Goal: Find specific page/section: Find specific page/section

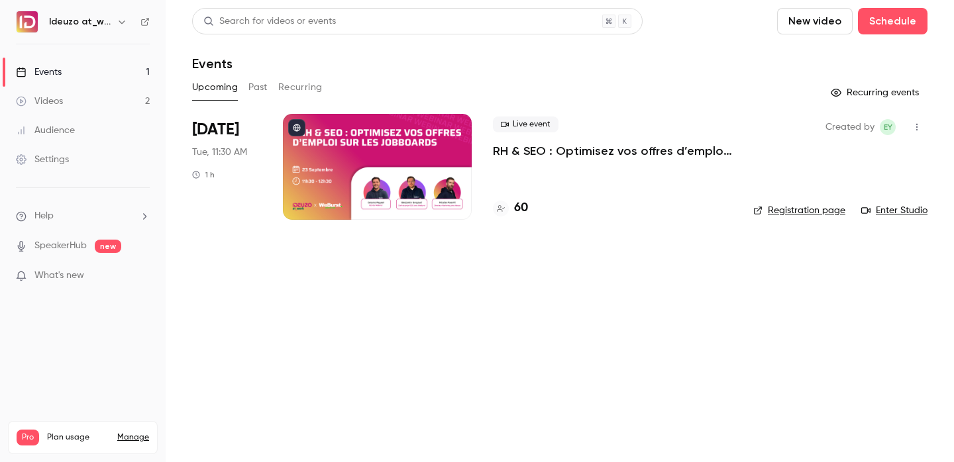
click at [515, 220] on li "Sep 23 Tue, 11:30 AM 1 h Live event RH & SEO : Optimisez vos offres d’emploi su…" at bounding box center [559, 175] width 735 height 122
click at [517, 215] on h4 "60" at bounding box center [521, 208] width 14 height 18
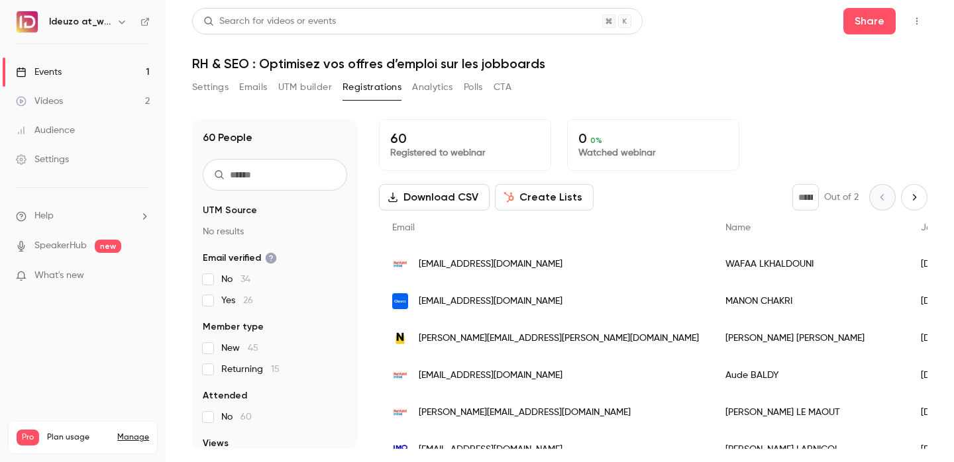
click at [287, 178] on input "text" at bounding box center [275, 175] width 144 height 32
paste input "**********"
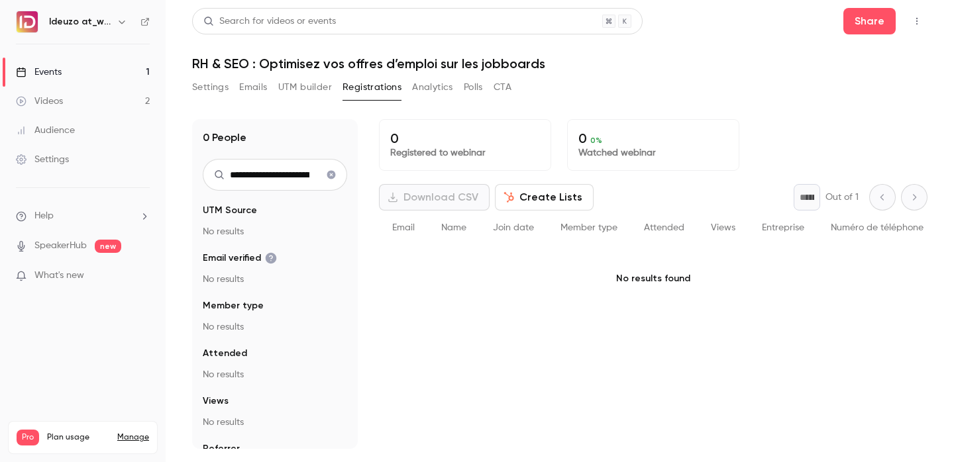
drag, startPoint x: 246, startPoint y: 174, endPoint x: 152, endPoint y: 174, distance: 94.7
click at [152, 174] on div "**********" at bounding box center [477, 231] width 954 height 462
type input "**********"
click at [99, 77] on link "Events 1" at bounding box center [83, 72] width 166 height 29
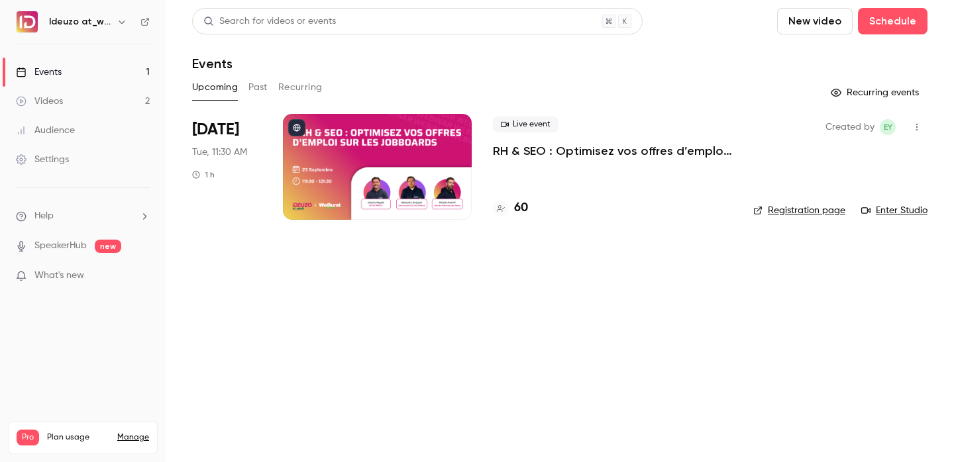
click at [521, 209] on h4 "60" at bounding box center [521, 208] width 14 height 18
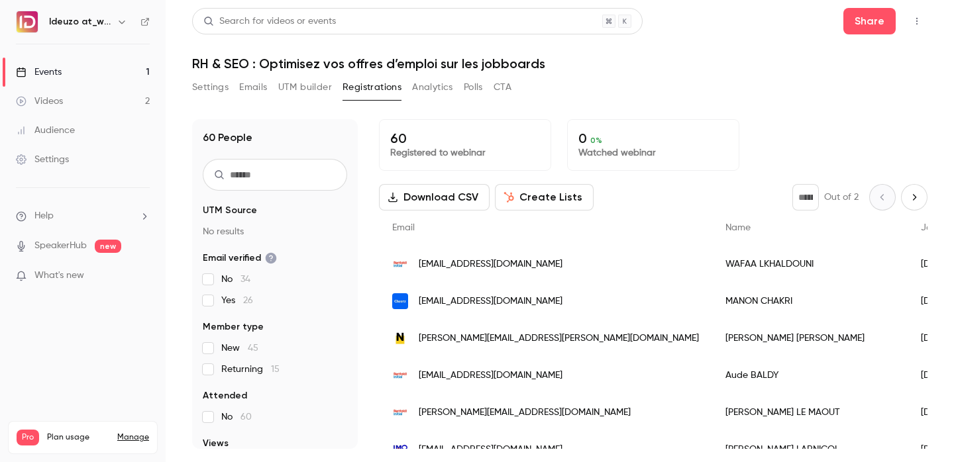
click at [91, 61] on link "Events 1" at bounding box center [83, 72] width 166 height 29
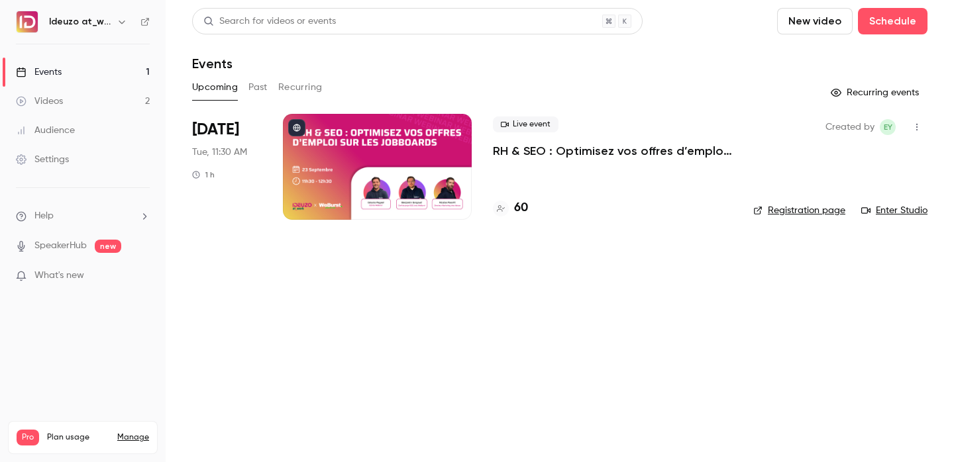
click at [807, 204] on link "Registration page" at bounding box center [799, 210] width 92 height 13
click at [525, 208] on h4 "60" at bounding box center [521, 208] width 14 height 18
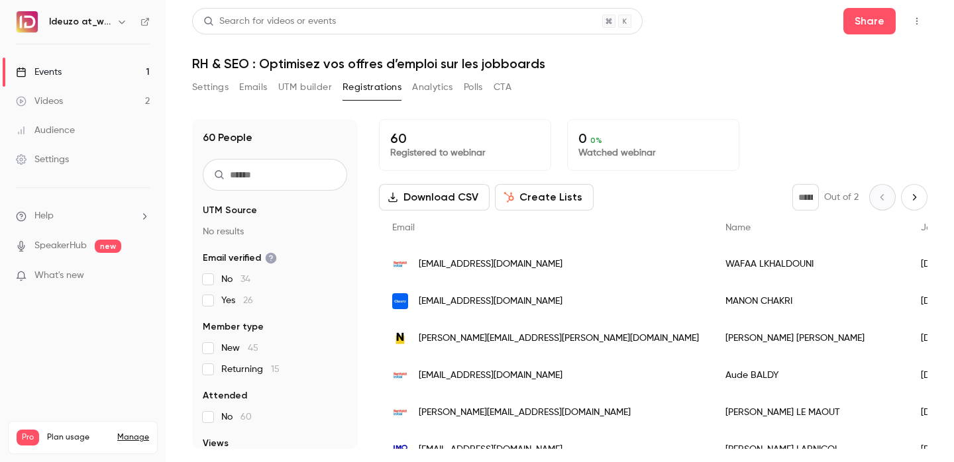
click at [148, 77] on link "Events 1" at bounding box center [83, 72] width 166 height 29
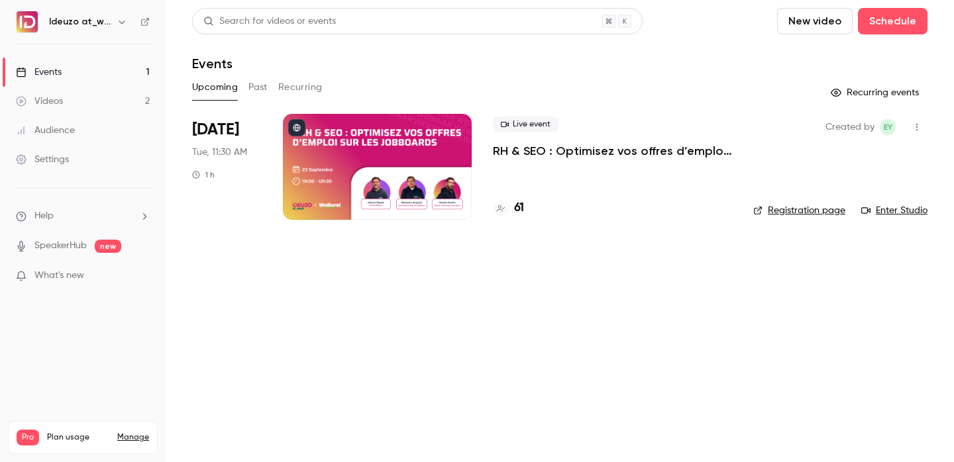
click at [773, 212] on link "Registration page" at bounding box center [799, 210] width 92 height 13
click at [525, 203] on div "61" at bounding box center [612, 208] width 239 height 18
click at [519, 208] on h4 "61" at bounding box center [519, 208] width 10 height 18
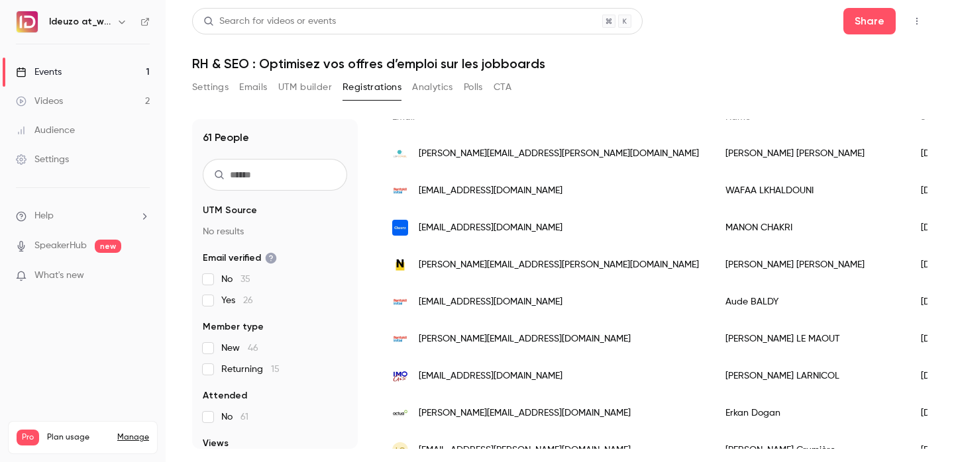
scroll to position [113, 0]
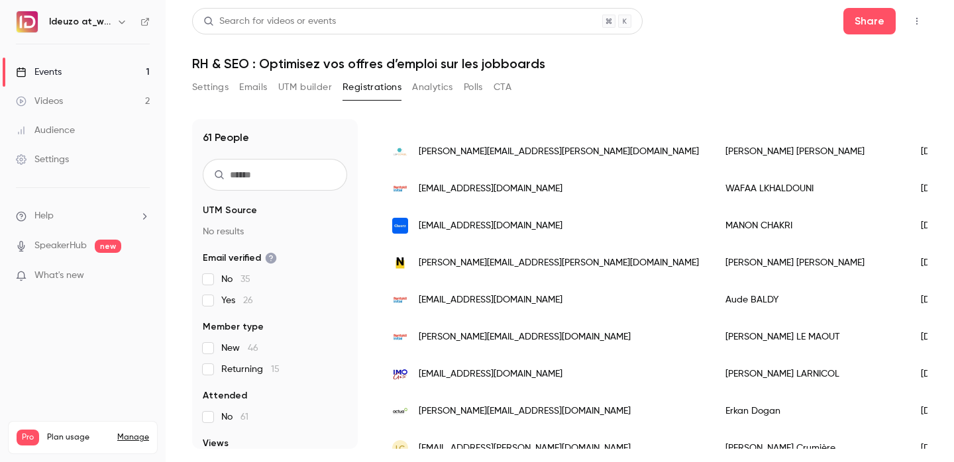
click at [134, 75] on link "Events 1" at bounding box center [83, 72] width 166 height 29
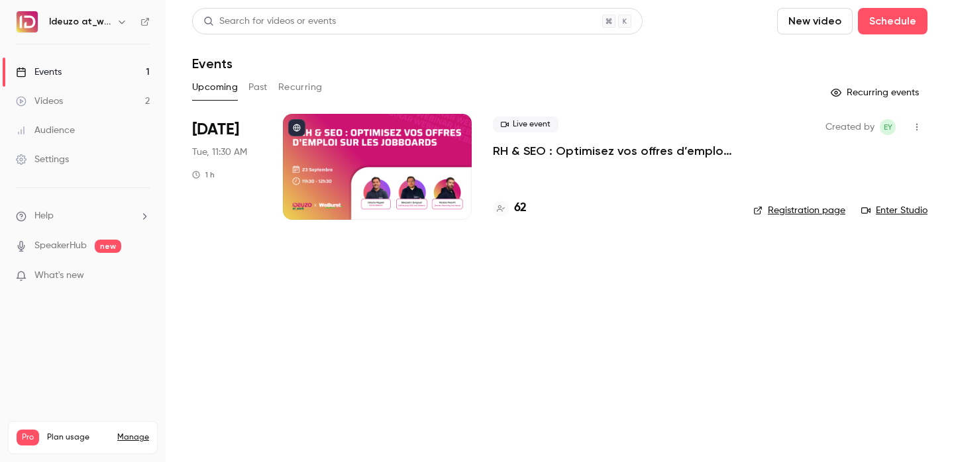
click at [772, 209] on link "Registration page" at bounding box center [799, 210] width 92 height 13
click at [516, 205] on h4 "63" at bounding box center [520, 208] width 13 height 18
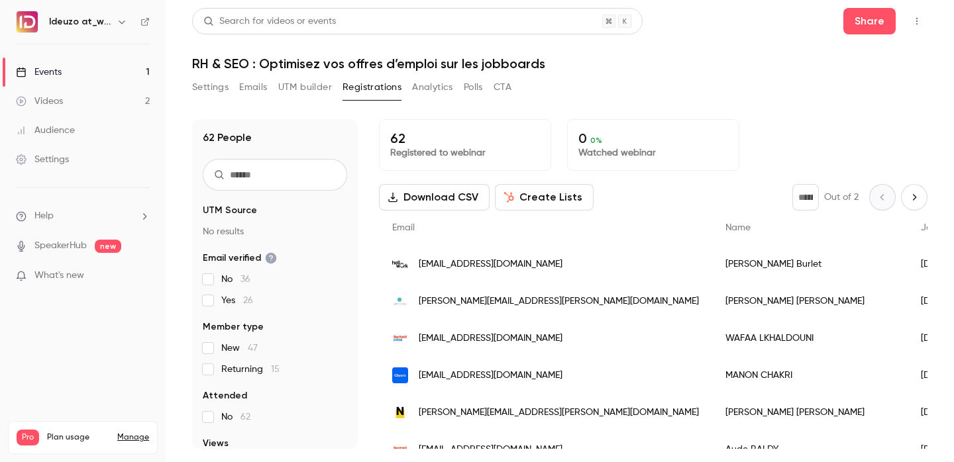
click at [69, 73] on link "Events 1" at bounding box center [83, 72] width 166 height 29
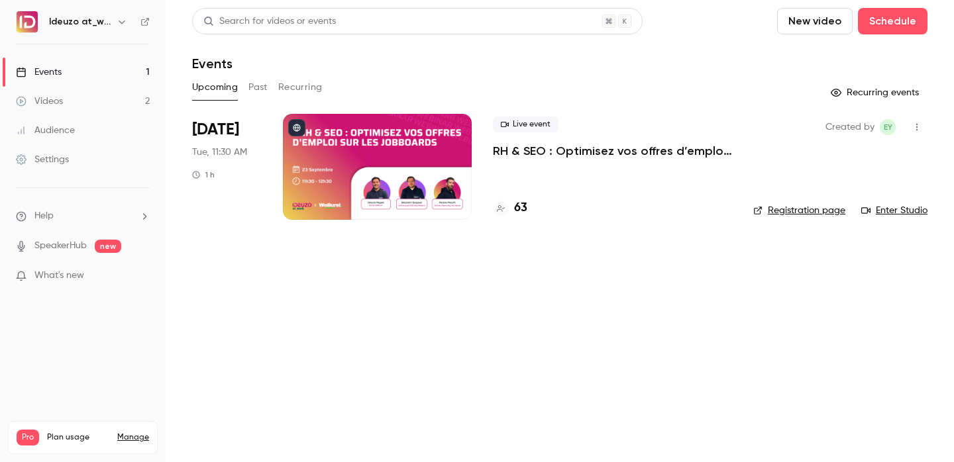
click at [529, 209] on div "63" at bounding box center [612, 208] width 239 height 18
click at [527, 209] on div "63" at bounding box center [612, 208] width 239 height 18
click at [524, 209] on h4 "63" at bounding box center [520, 208] width 13 height 18
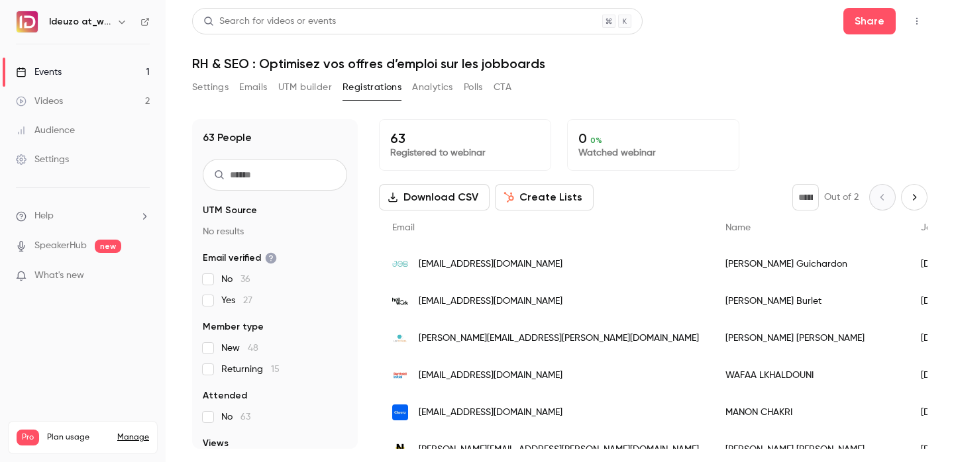
click at [69, 72] on link "Events 1" at bounding box center [83, 72] width 166 height 29
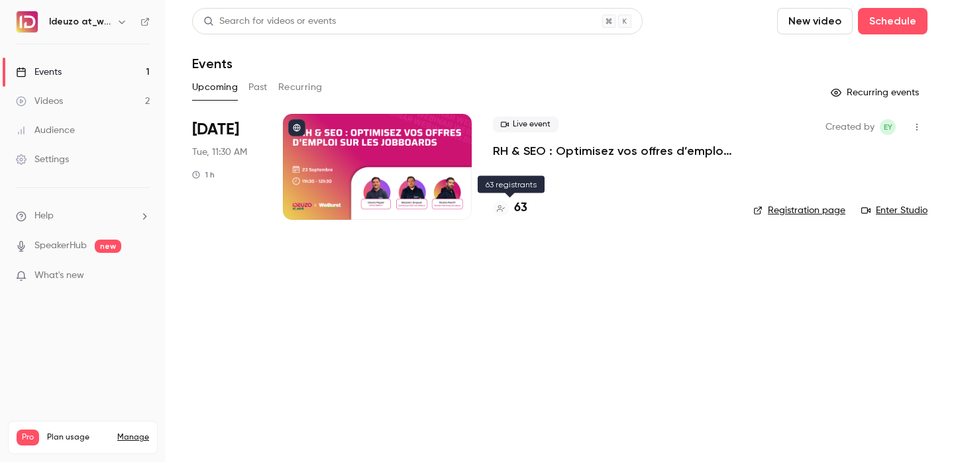
click at [522, 205] on h4 "63" at bounding box center [520, 208] width 13 height 18
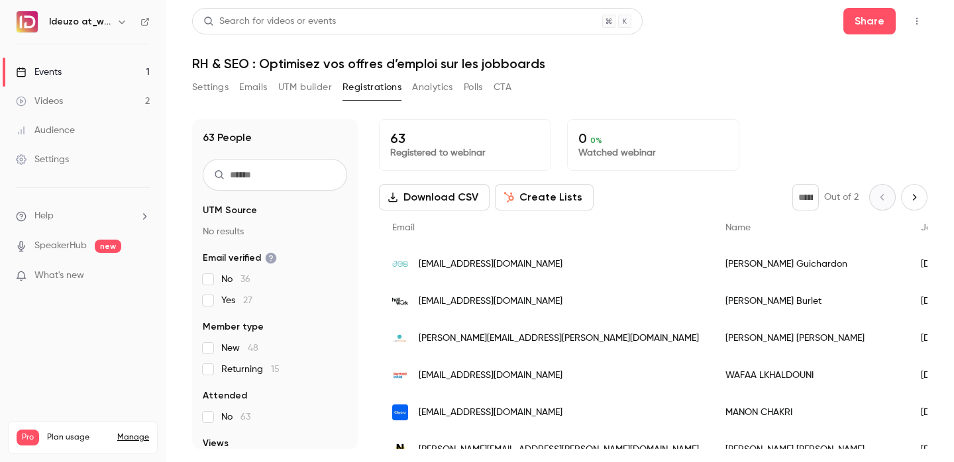
click at [110, 73] on link "Events 1" at bounding box center [83, 72] width 166 height 29
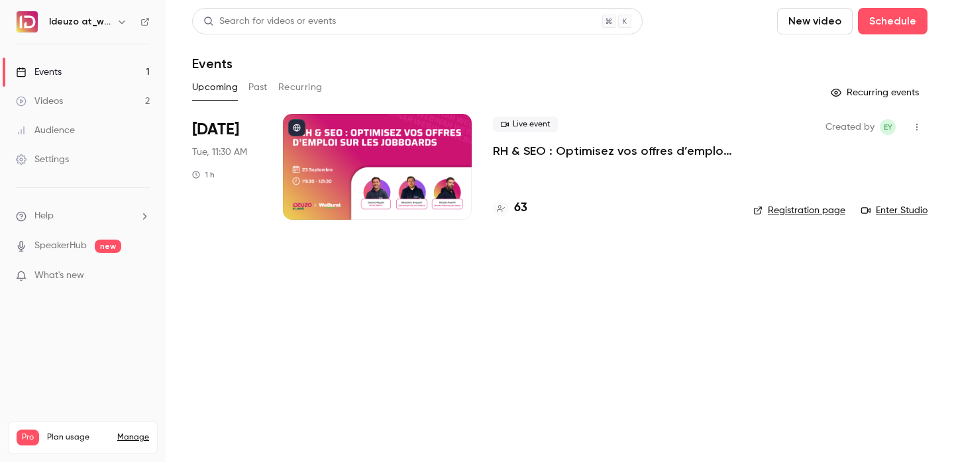
click at [68, 78] on link "Events 1" at bounding box center [83, 72] width 166 height 29
click at [70, 92] on link "Videos 2" at bounding box center [83, 101] width 166 height 29
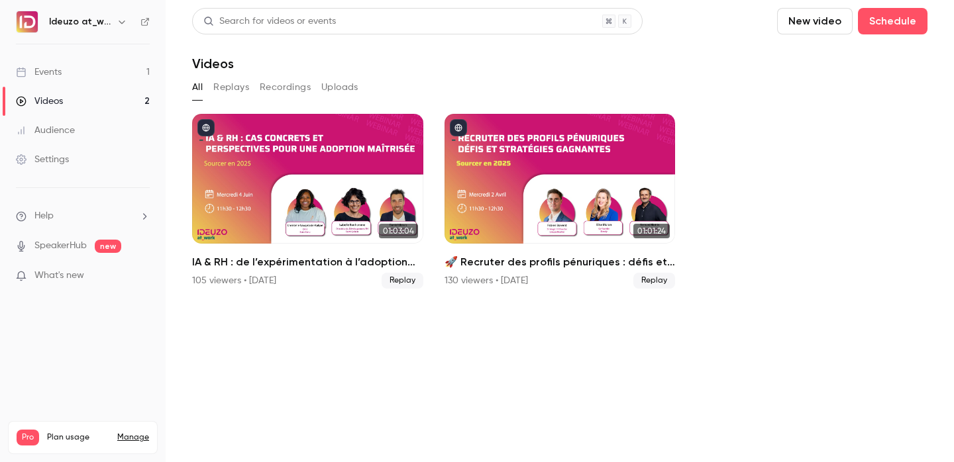
click at [124, 72] on link "Events 1" at bounding box center [83, 72] width 166 height 29
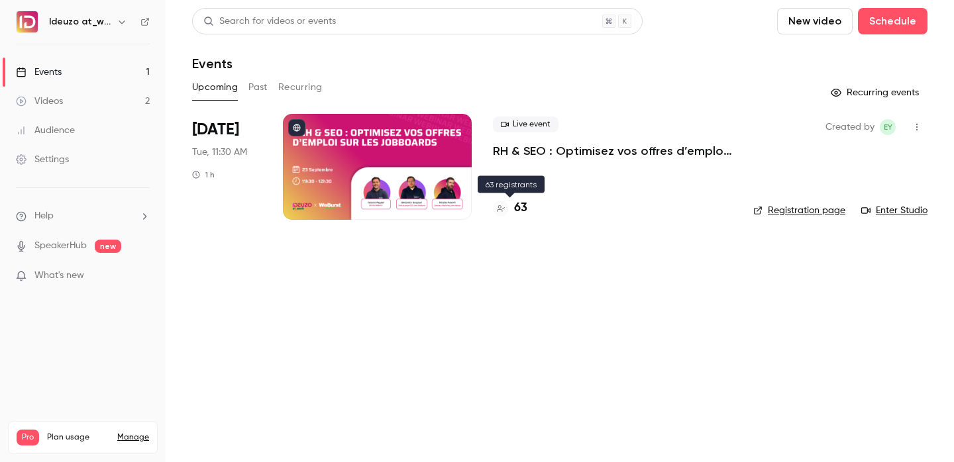
click at [517, 210] on h4 "63" at bounding box center [520, 208] width 13 height 18
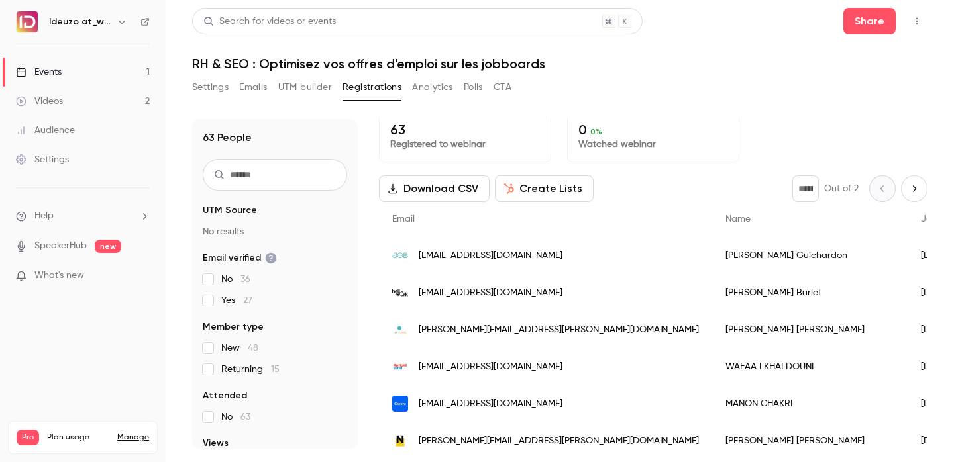
scroll to position [12, 0]
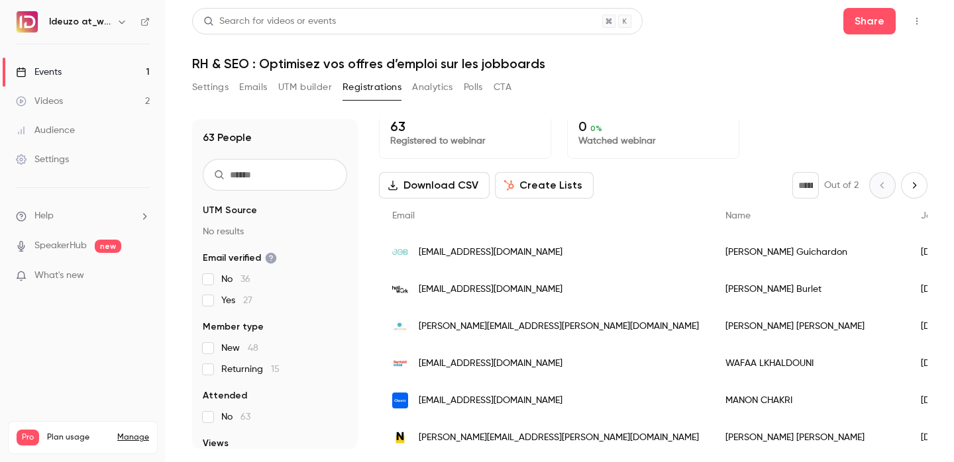
click at [127, 76] on link "Events 1" at bounding box center [83, 72] width 166 height 29
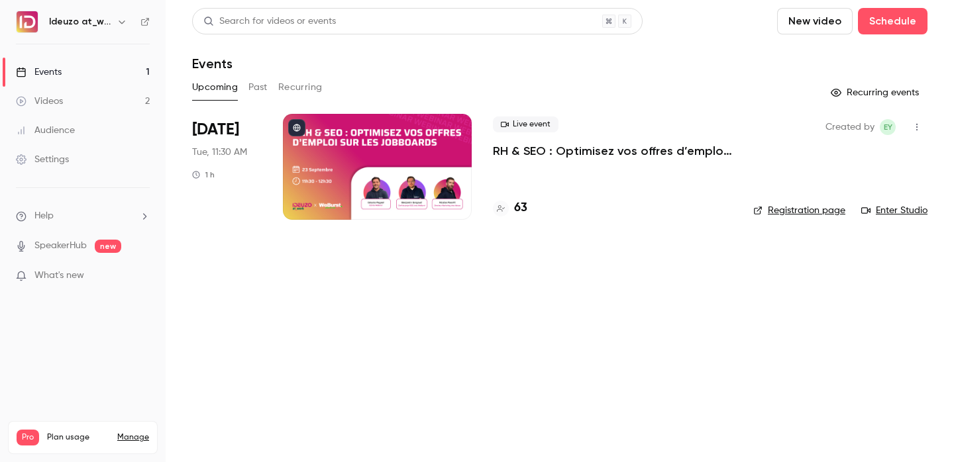
click at [521, 211] on h4 "63" at bounding box center [520, 208] width 13 height 18
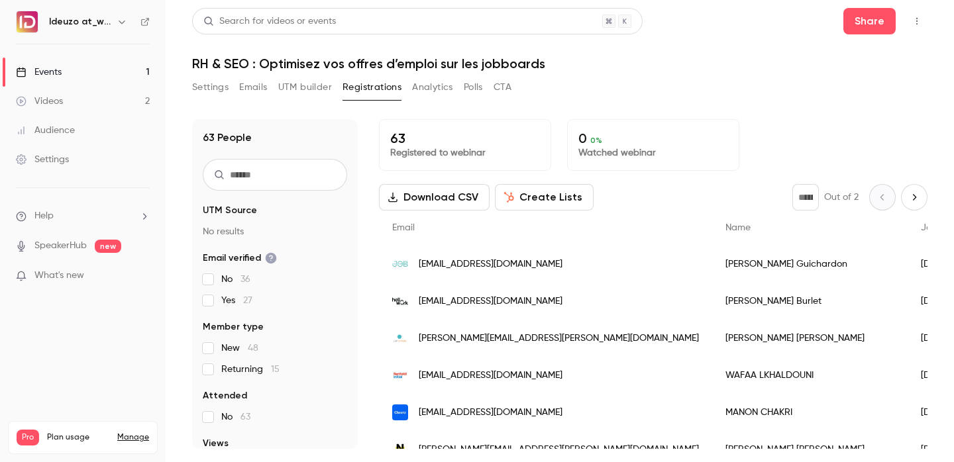
click at [89, 90] on link "Videos 2" at bounding box center [83, 101] width 166 height 29
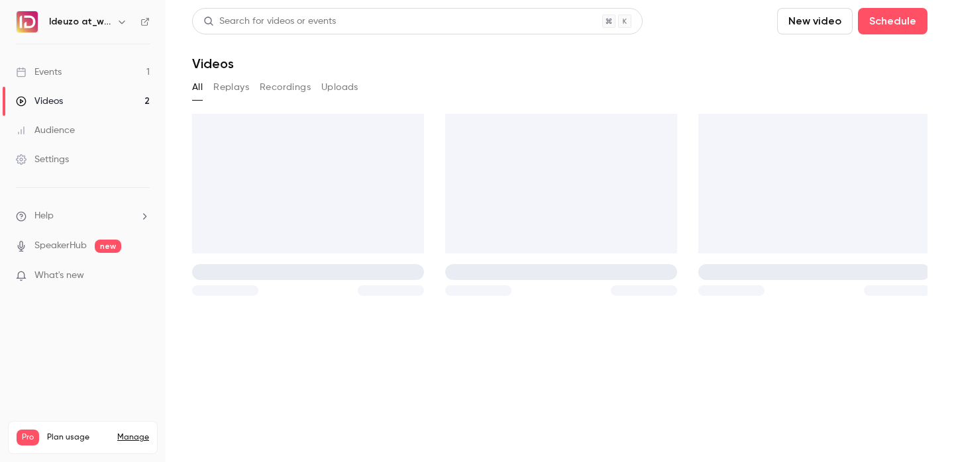
click at [78, 78] on link "Events 1" at bounding box center [83, 72] width 166 height 29
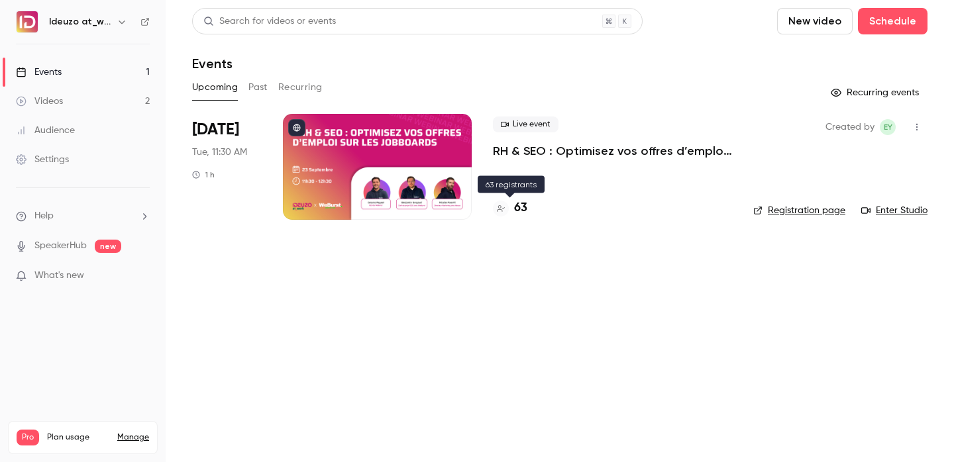
click at [523, 207] on h4 "63" at bounding box center [520, 208] width 13 height 18
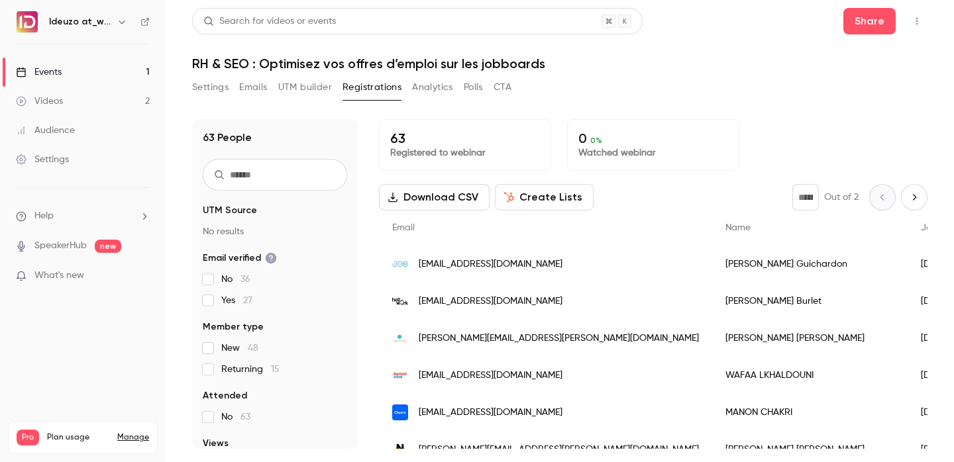
click at [138, 64] on link "Events 1" at bounding box center [83, 72] width 166 height 29
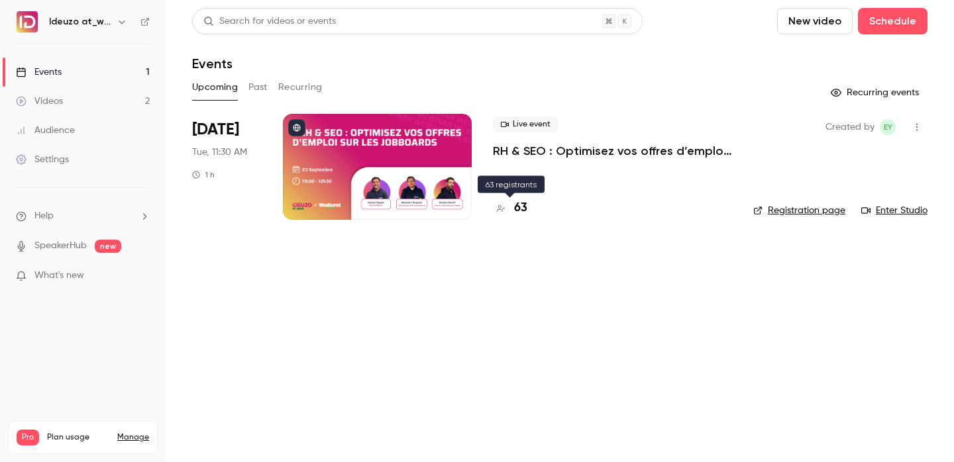
click at [506, 213] on div at bounding box center [501, 209] width 16 height 16
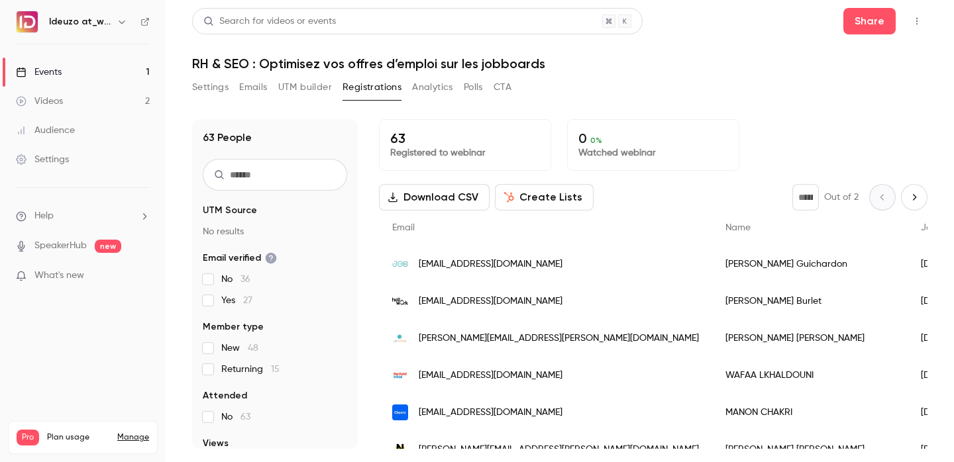
click at [57, 70] on div "Events" at bounding box center [39, 72] width 46 height 13
